Goal: Check status: Check status

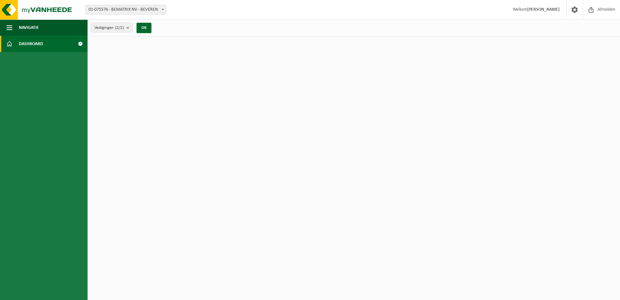
click at [78, 43] on span at bounding box center [80, 44] width 15 height 16
click at [21, 34] on span "Navigatie" at bounding box center [29, 27] width 20 height 16
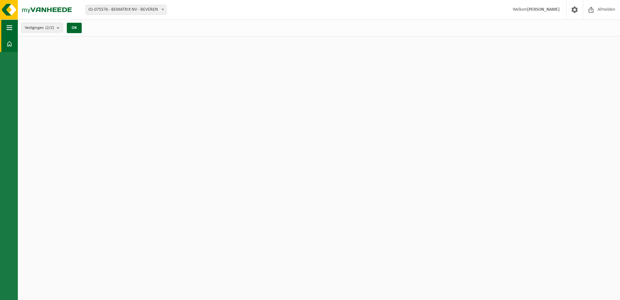
click at [5, 29] on button "Navigatie" at bounding box center [9, 27] width 18 height 16
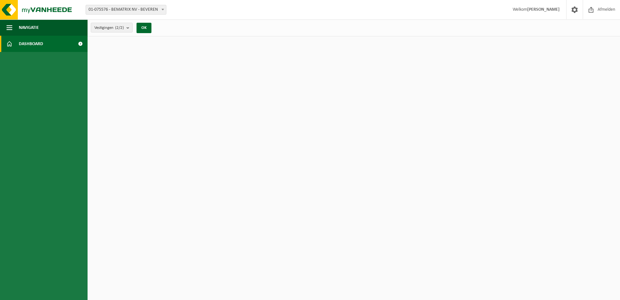
click at [82, 43] on span at bounding box center [80, 44] width 15 height 16
click at [81, 45] on span at bounding box center [80, 44] width 15 height 16
click at [78, 45] on span at bounding box center [80, 44] width 15 height 16
click at [24, 31] on span "Navigatie" at bounding box center [29, 27] width 20 height 16
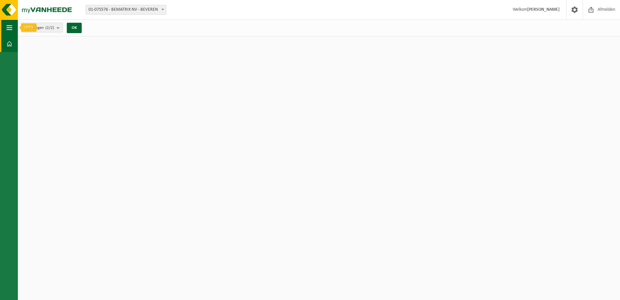
click at [9, 24] on span "button" at bounding box center [9, 27] width 6 height 16
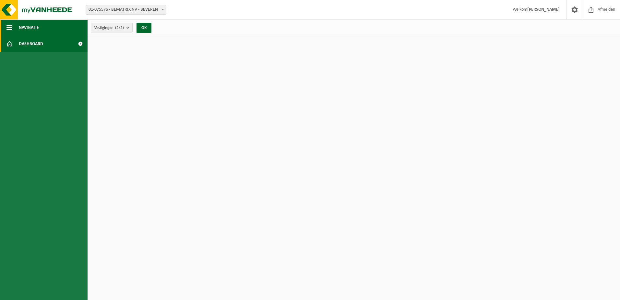
click at [49, 34] on button "Navigatie" at bounding box center [44, 27] width 88 height 16
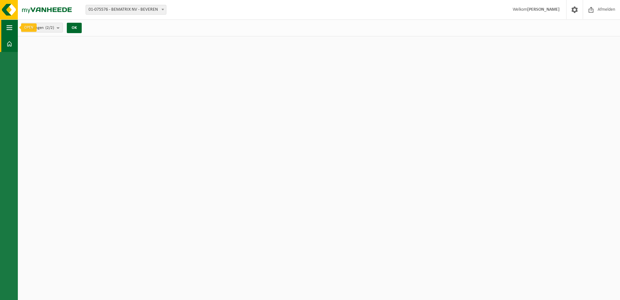
click at [8, 30] on span "button" at bounding box center [9, 27] width 6 height 16
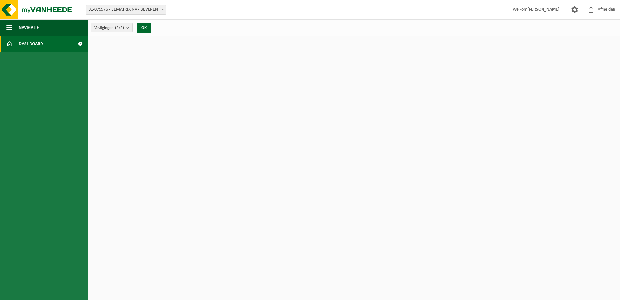
click at [77, 44] on span at bounding box center [80, 44] width 15 height 16
click at [81, 43] on span at bounding box center [80, 44] width 15 height 16
click at [21, 46] on span "Dashboard" at bounding box center [31, 44] width 24 height 16
click at [11, 46] on span at bounding box center [9, 44] width 6 height 16
click at [131, 30] on b "submit" at bounding box center [130, 27] width 6 height 9
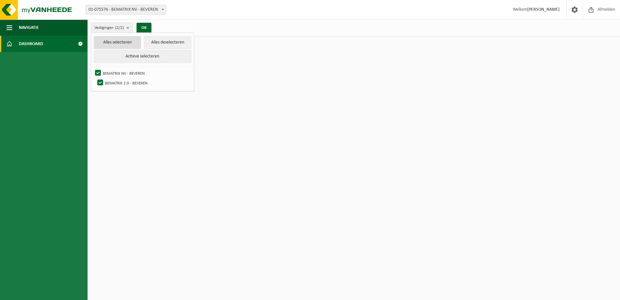
click at [127, 41] on button "Alles selecteren" at bounding box center [117, 42] width 47 height 13
click at [146, 26] on button "OK" at bounding box center [144, 28] width 15 height 10
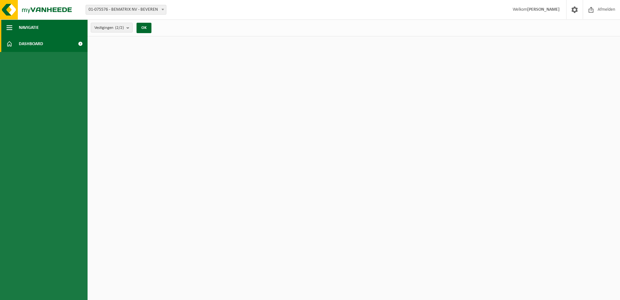
click at [21, 31] on span "Navigatie" at bounding box center [29, 27] width 20 height 16
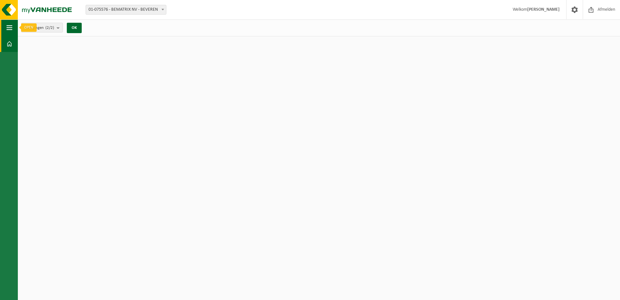
click at [13, 31] on button "Navigatie" at bounding box center [9, 27] width 18 height 16
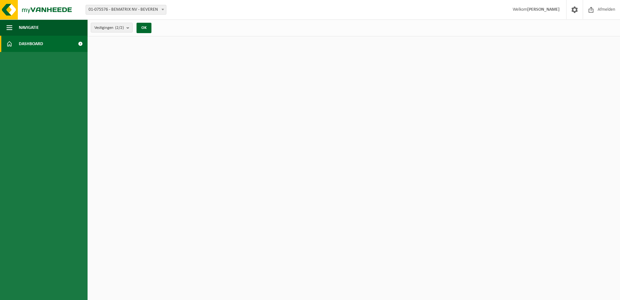
click at [258, 61] on html "Vestiging: 01-075576 - BEMATRIX NV - BEVEREN 10-761638 - BEMATRIX 2.0 - BEVEREN…" at bounding box center [310, 150] width 620 height 300
click at [592, 7] on span at bounding box center [592, 9] width 10 height 19
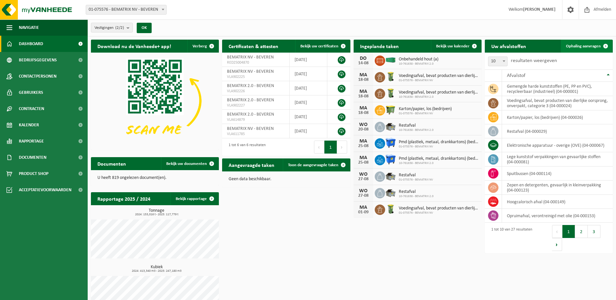
click at [586, 45] on span "Ophaling aanvragen" at bounding box center [583, 46] width 35 height 4
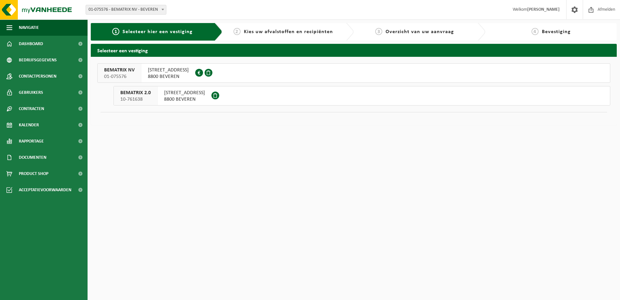
click at [188, 104] on div "INDUSTRIEWEG 47 8800 BEVEREN" at bounding box center [185, 95] width 54 height 19
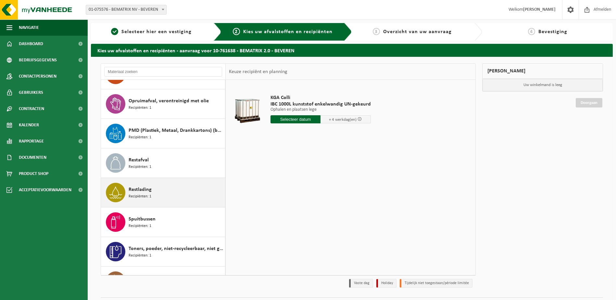
scroll to position [389, 0]
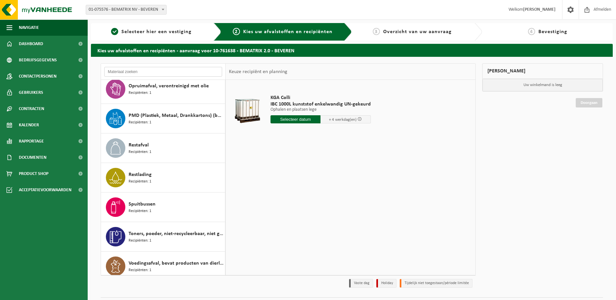
click at [148, 73] on input "text" at bounding box center [163, 72] width 118 height 10
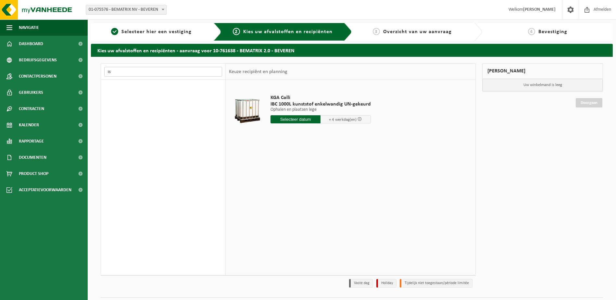
type input "i"
type input "e"
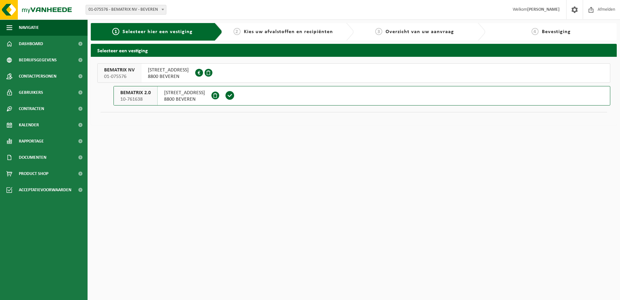
click at [166, 73] on span "WIJNENDALESTRAAT 174 8800 BEVEREN" at bounding box center [168, 73] width 41 height 13
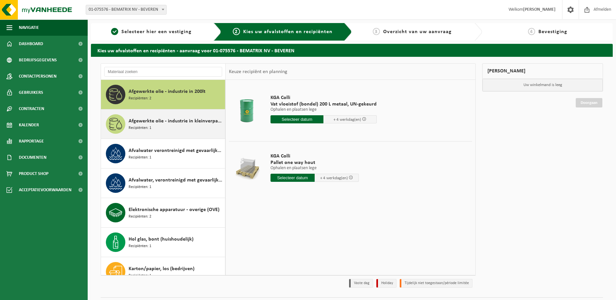
click at [164, 124] on span "Afgewerkte olie - industrie in kleinverpakking" at bounding box center [176, 121] width 95 height 8
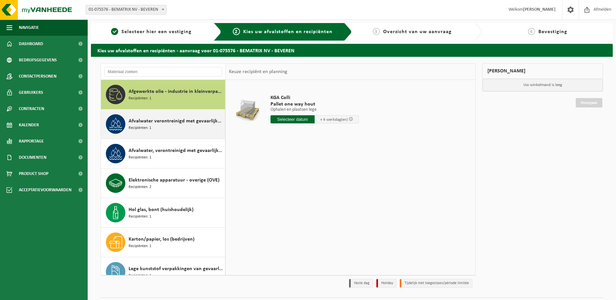
click at [158, 124] on span "Afvalwater verontreinigd met gevaarlijke producten in 200lt" at bounding box center [176, 121] width 95 height 8
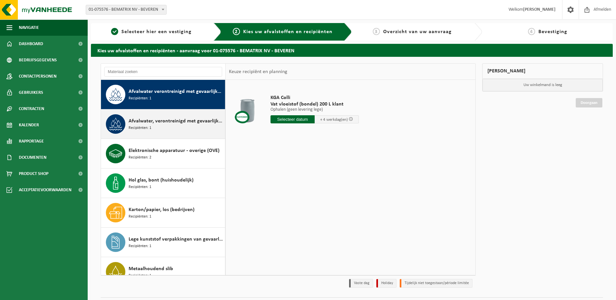
click at [158, 129] on div "Afvalwater, verontreinigd met gevaarlijke producten Recipiënten: 1" at bounding box center [176, 123] width 95 height 19
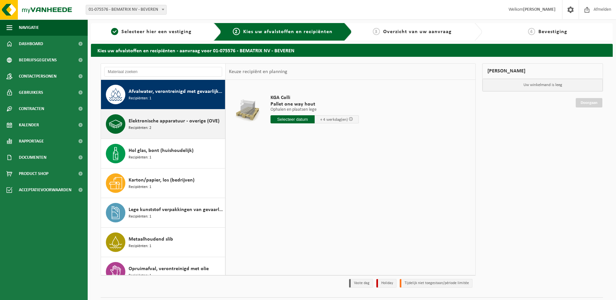
click at [160, 132] on div "Elektronische apparatuur - overige (OVE) Recipiënten: 2" at bounding box center [176, 123] width 95 height 19
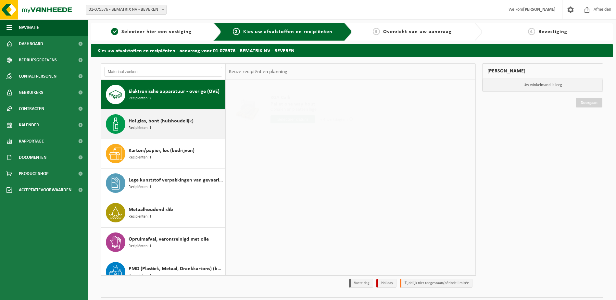
click at [163, 132] on div "Hol glas, bont (huishoudelijk) Recipiënten: 1" at bounding box center [176, 123] width 95 height 19
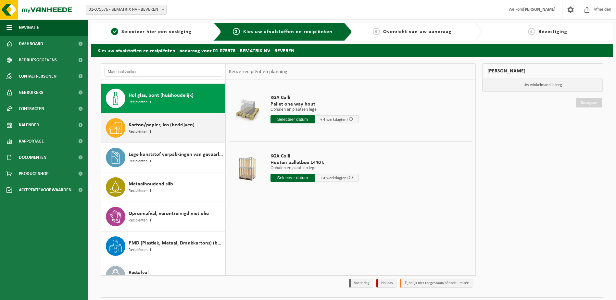
scroll to position [148, 0]
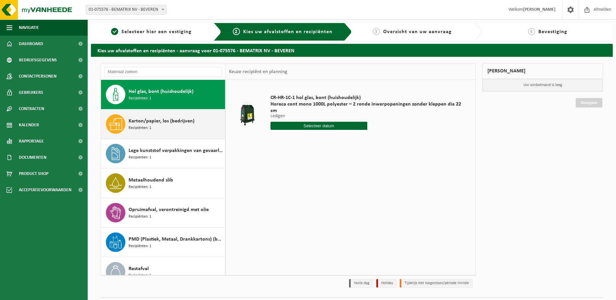
click at [162, 129] on div "Karton/papier, los (bedrijven) Recipiënten: 1" at bounding box center [176, 123] width 95 height 19
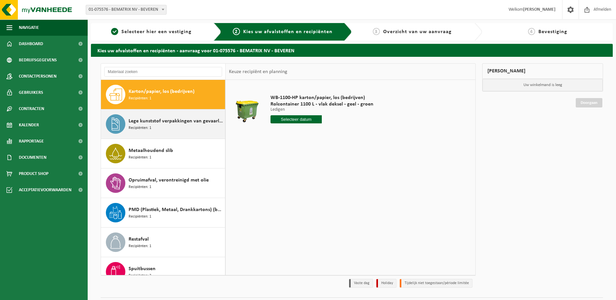
click at [163, 130] on div "Lege kunststof verpakkingen van gevaarlijke stoffen Recipiënten: 1" at bounding box center [176, 123] width 95 height 19
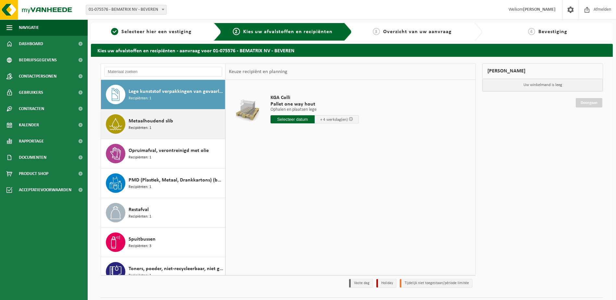
click at [163, 134] on div "Metaalhoudend slib Recipiënten: 1" at bounding box center [163, 123] width 124 height 29
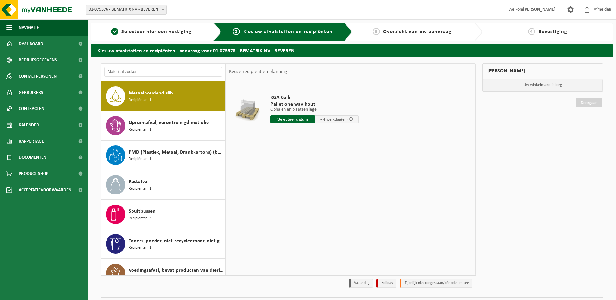
scroll to position [236, 0]
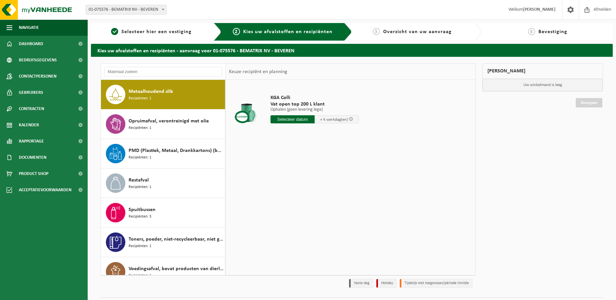
click at [163, 134] on div "Opruimafval, verontreinigd met olie Recipiënten: 1" at bounding box center [163, 123] width 124 height 29
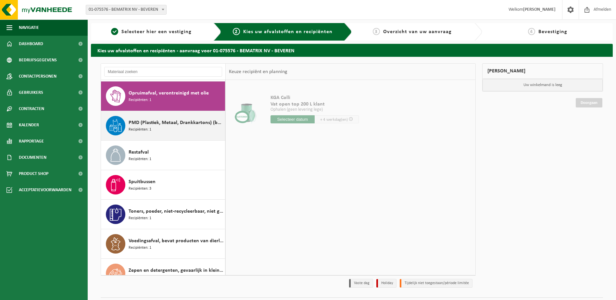
scroll to position [266, 0]
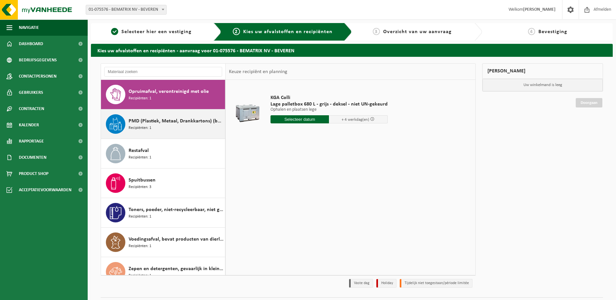
click at [163, 131] on div "PMD (Plastiek, Metaal, Drankkartons) (bedrijven) Recipiënten: 1" at bounding box center [176, 123] width 95 height 19
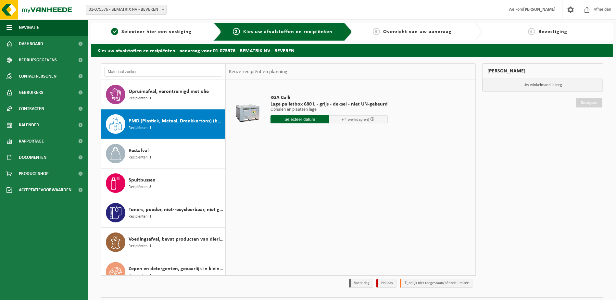
scroll to position [277, 0]
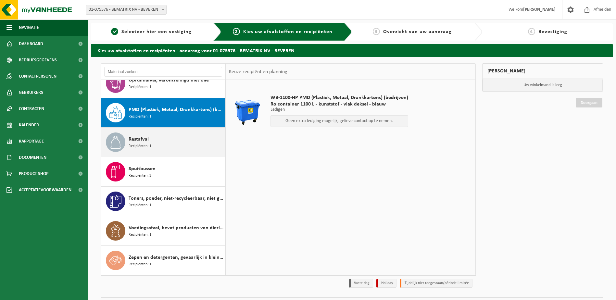
click at [164, 136] on div "Restafval Recipiënten: 1" at bounding box center [176, 141] width 95 height 19
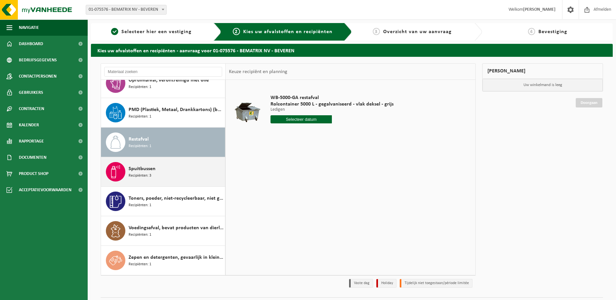
click at [162, 165] on div "Spuitbussen Recipiënten: 3" at bounding box center [176, 171] width 95 height 19
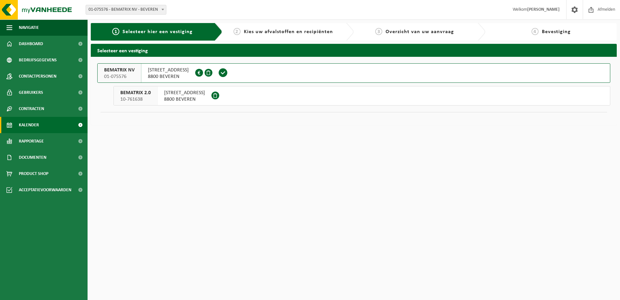
click at [30, 125] on span "Kalender" at bounding box center [29, 125] width 20 height 16
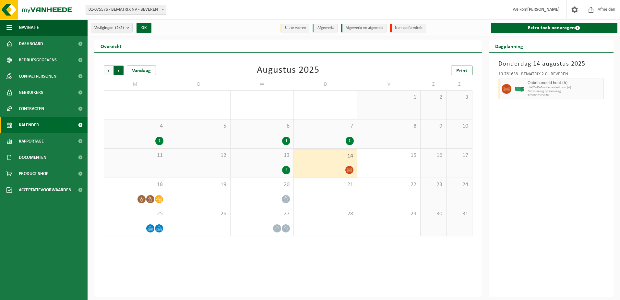
click at [107, 72] on span "Vorige" at bounding box center [109, 71] width 10 height 10
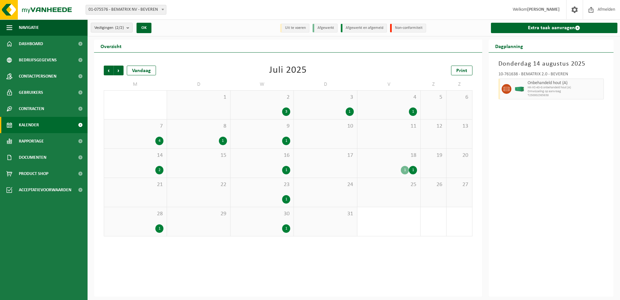
click at [107, 72] on span "Vorige" at bounding box center [109, 71] width 10 height 10
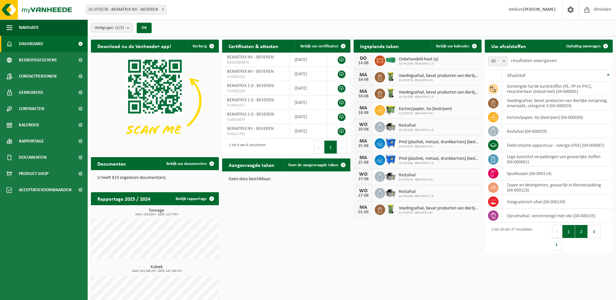
click at [581, 232] on button "2" at bounding box center [581, 231] width 13 height 13
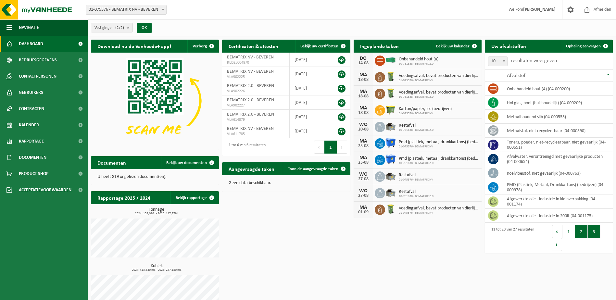
click at [595, 234] on button "3" at bounding box center [593, 231] width 13 height 13
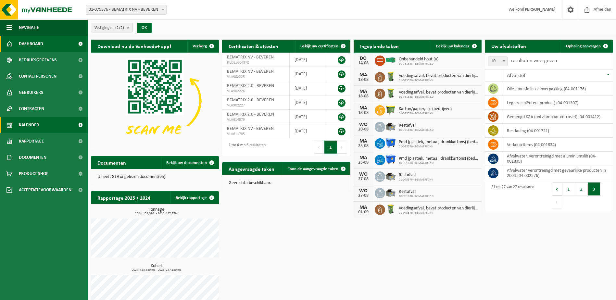
click at [44, 129] on link "Kalender" at bounding box center [44, 125] width 88 height 16
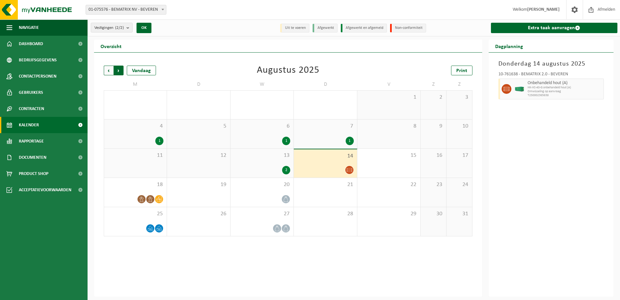
click at [106, 69] on span "Vorige" at bounding box center [109, 71] width 10 height 10
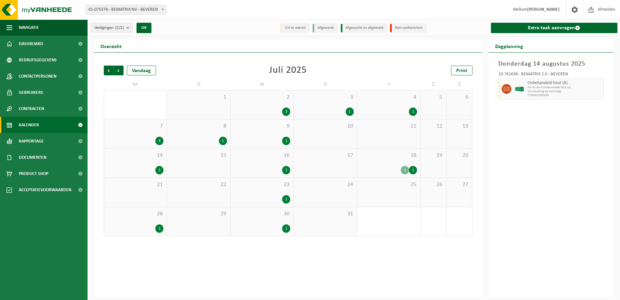
click at [106, 69] on span "Vorige" at bounding box center [109, 71] width 10 height 10
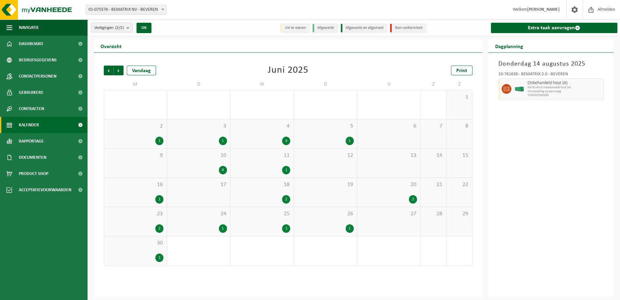
click at [106, 69] on span "Vorige" at bounding box center [109, 71] width 10 height 10
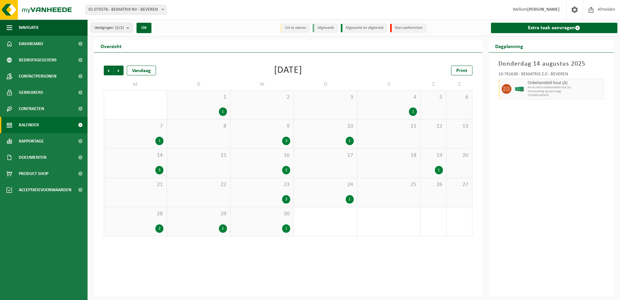
click at [158, 140] on div "1" at bounding box center [159, 141] width 8 height 8
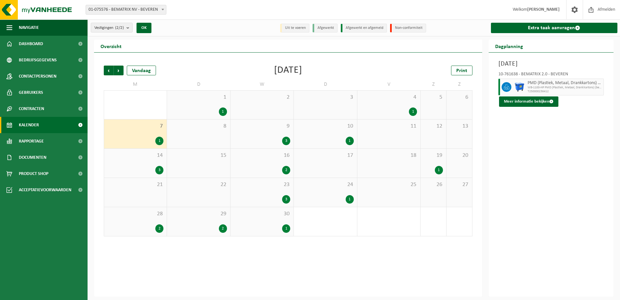
click at [159, 169] on div "3" at bounding box center [159, 170] width 8 height 8
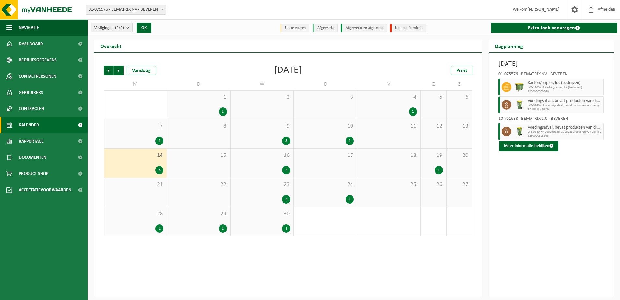
click at [286, 171] on div "2" at bounding box center [286, 170] width 8 height 8
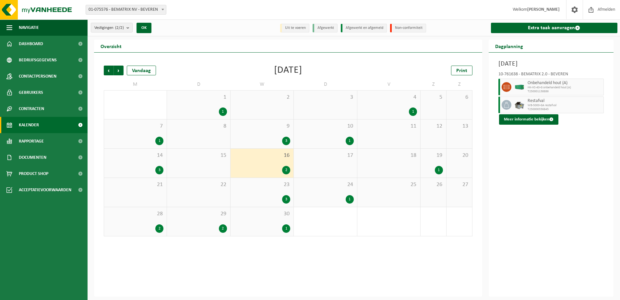
click at [287, 197] on div "3" at bounding box center [286, 199] width 8 height 8
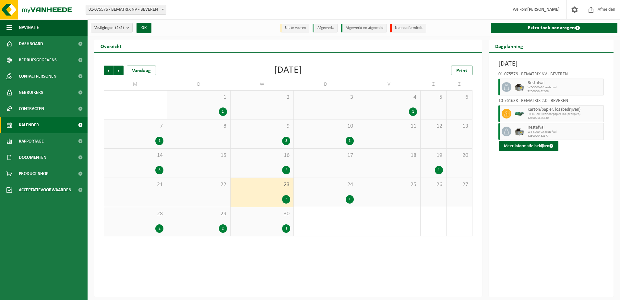
click at [348, 195] on div "1" at bounding box center [350, 199] width 8 height 8
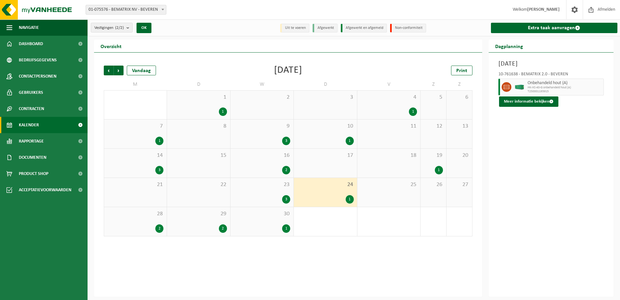
click at [286, 167] on div "2" at bounding box center [286, 170] width 8 height 8
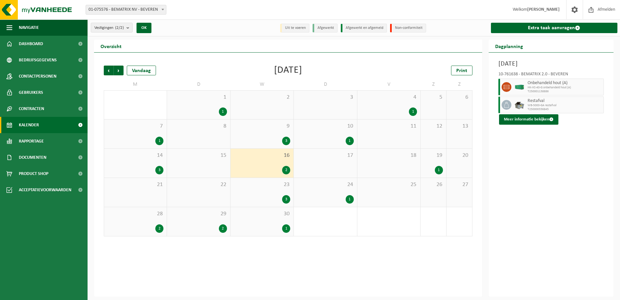
click at [350, 197] on div "1" at bounding box center [350, 199] width 8 height 8
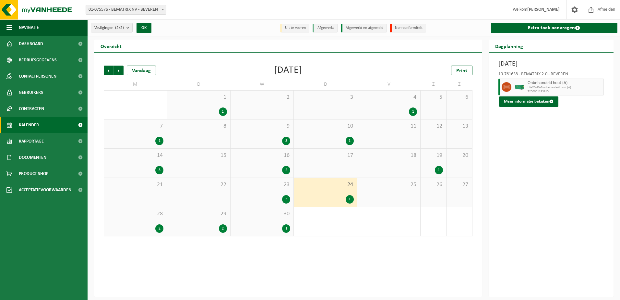
click at [226, 231] on div "2" at bounding box center [223, 228] width 8 height 8
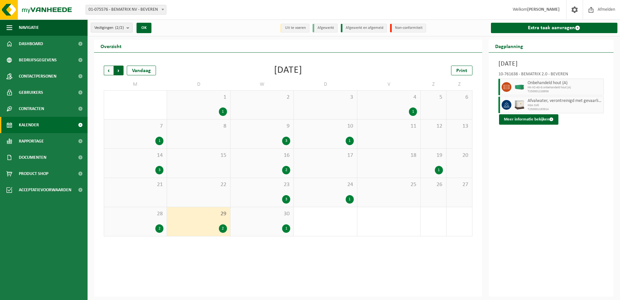
click at [105, 71] on span "Vorige" at bounding box center [109, 71] width 10 height 10
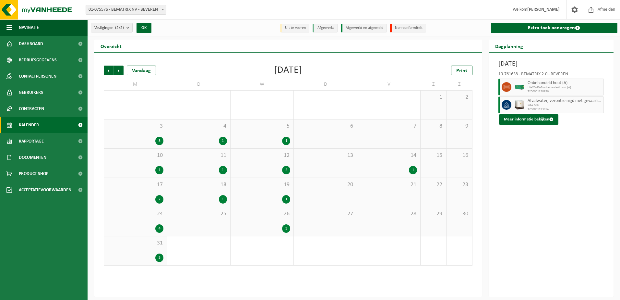
click at [286, 230] on div "3" at bounding box center [286, 228] width 8 height 8
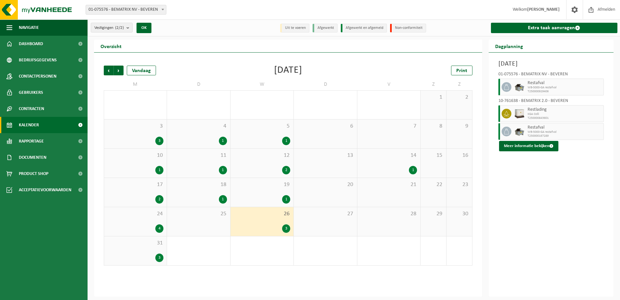
click at [161, 256] on div "3" at bounding box center [159, 257] width 8 height 8
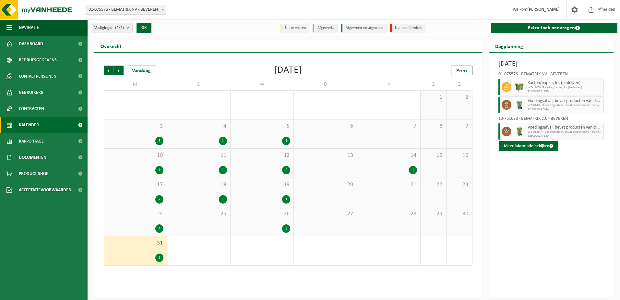
click at [161, 226] on div "4" at bounding box center [159, 228] width 8 height 8
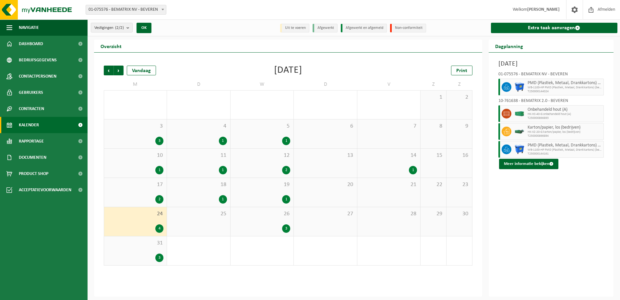
click at [162, 142] on div "3" at bounding box center [159, 141] width 8 height 8
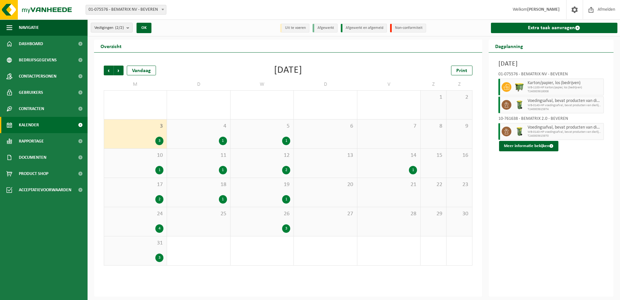
click at [221, 141] on div "1" at bounding box center [223, 141] width 8 height 8
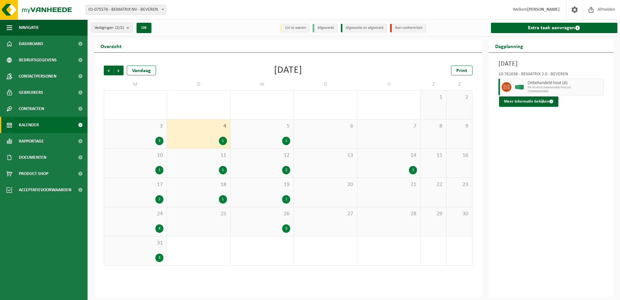
click at [224, 166] on div "1" at bounding box center [223, 170] width 8 height 8
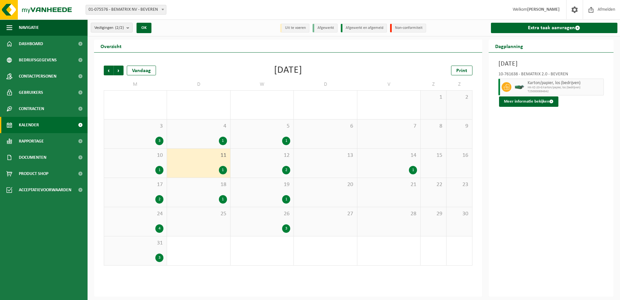
click at [224, 200] on div "1" at bounding box center [223, 199] width 8 height 8
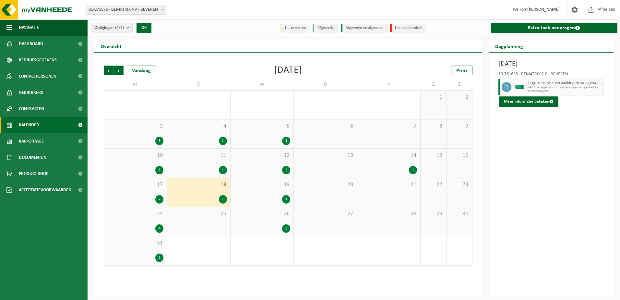
click at [415, 170] on div "1" at bounding box center [413, 170] width 8 height 8
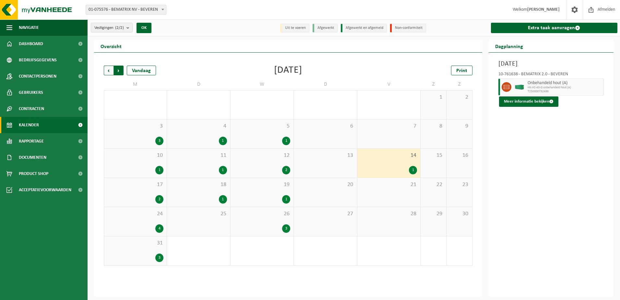
click at [108, 67] on span "Vorige" at bounding box center [109, 71] width 10 height 10
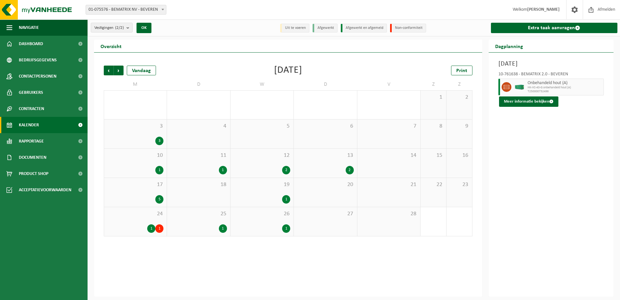
click at [162, 228] on div "1" at bounding box center [159, 228] width 8 height 8
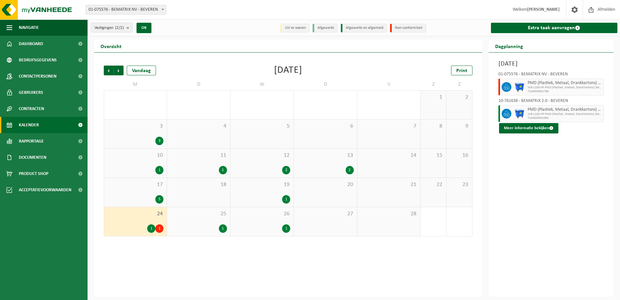
click at [159, 146] on div "3 3" at bounding box center [135, 133] width 63 height 29
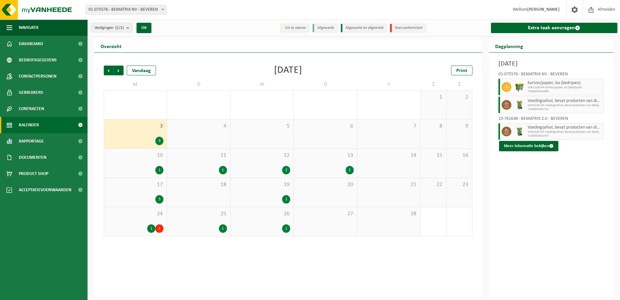
click at [158, 198] on div "5" at bounding box center [159, 199] width 8 height 8
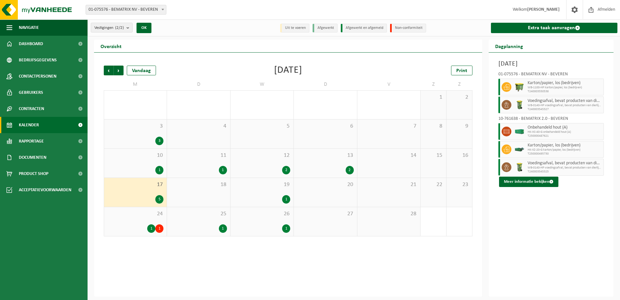
click at [351, 169] on div "2" at bounding box center [350, 170] width 8 height 8
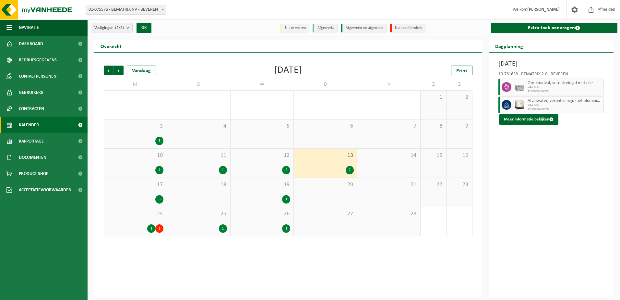
click at [222, 171] on div "1" at bounding box center [223, 170] width 8 height 8
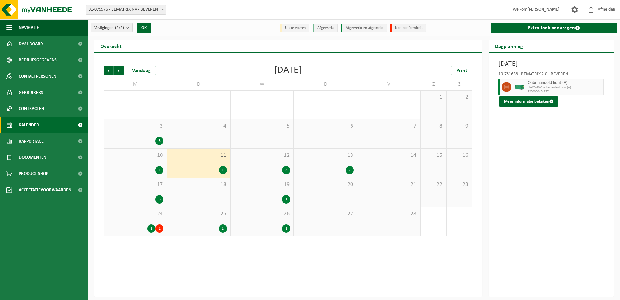
click at [291, 198] on div "19 1" at bounding box center [262, 192] width 63 height 29
